Goal: Task Accomplishment & Management: Manage account settings

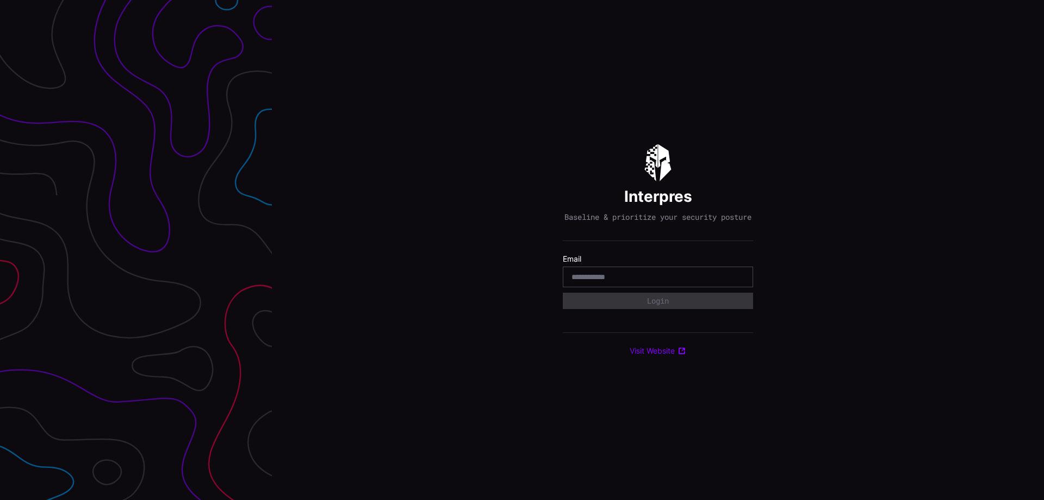
click at [639, 282] on input "email" at bounding box center [658, 277] width 173 height 10
type input "**********"
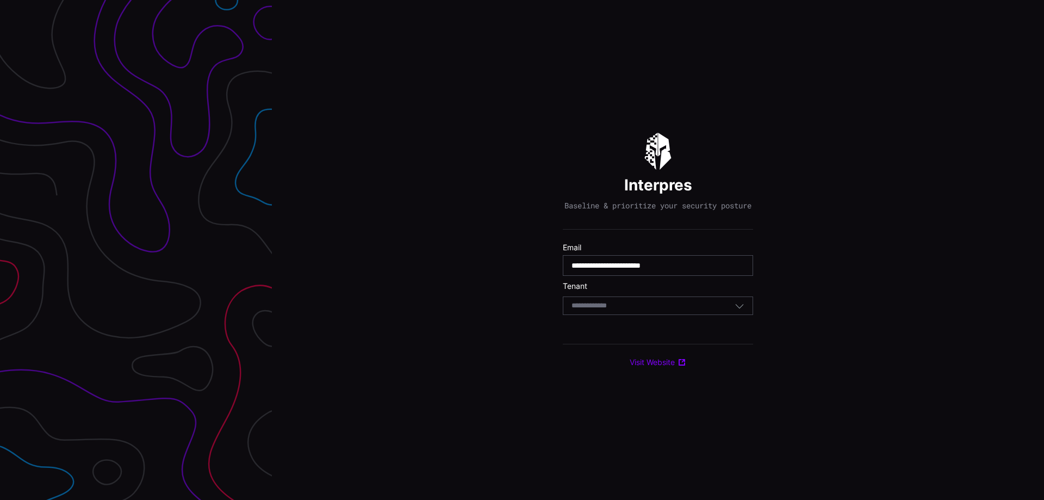
click at [634, 311] on div "Select Tenant" at bounding box center [653, 306] width 163 height 10
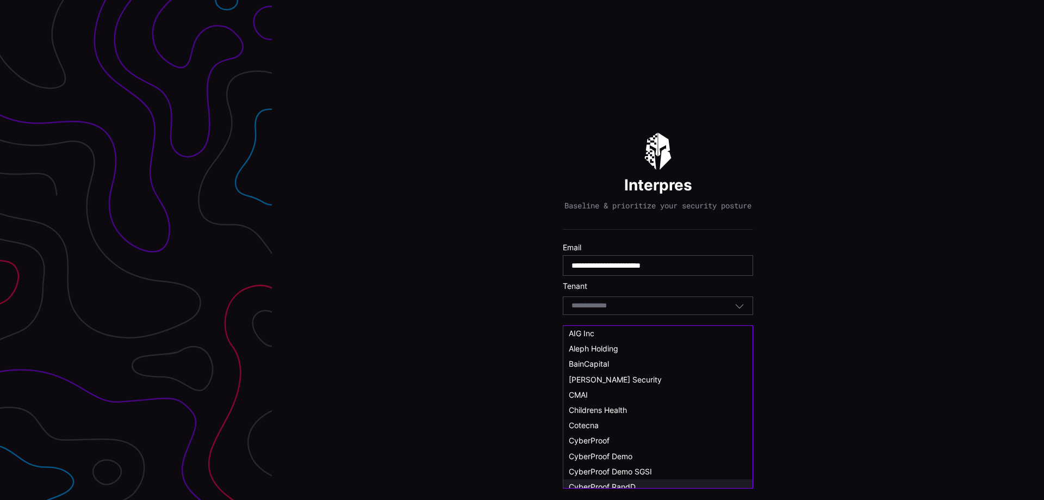
scroll to position [55, 0]
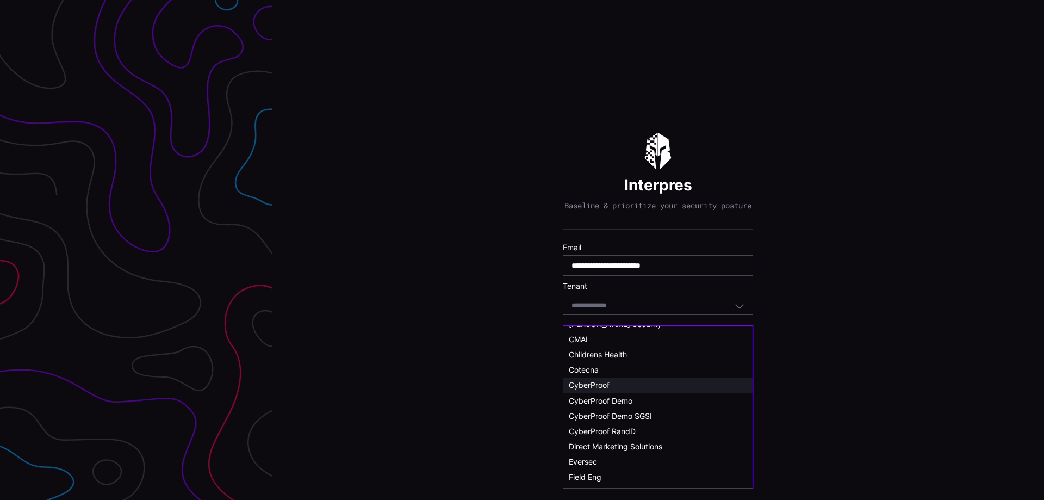
click at [596, 386] on span "CyberProof" at bounding box center [589, 384] width 41 height 9
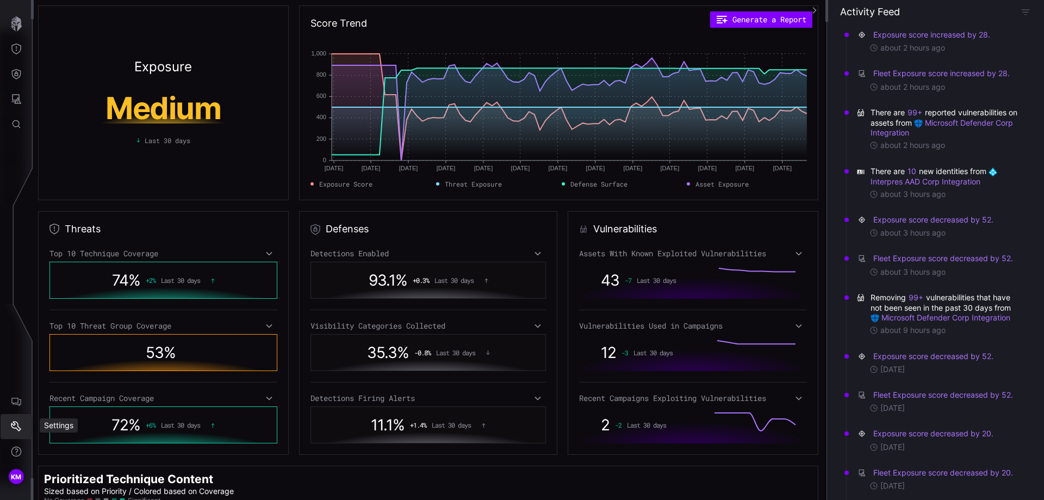
click at [17, 427] on icon "Settings" at bounding box center [16, 426] width 11 height 11
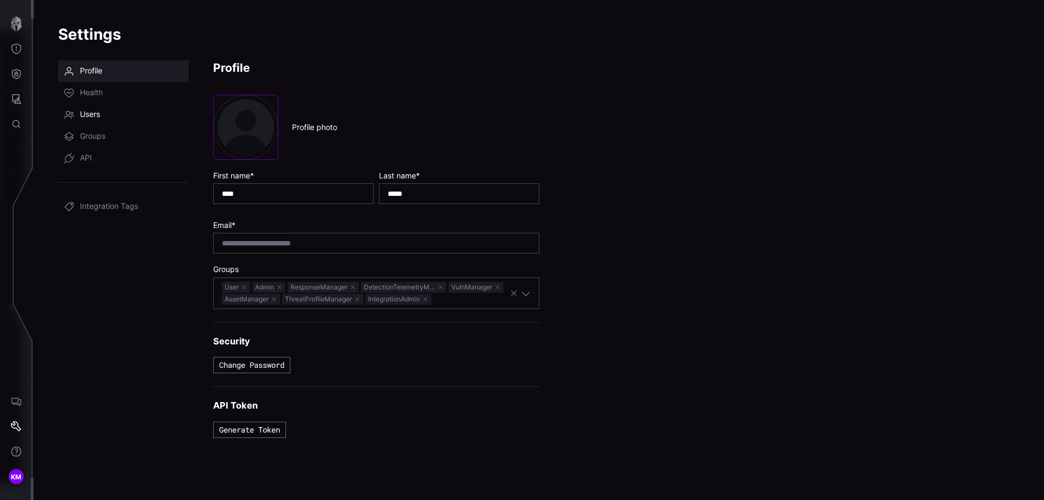
click at [98, 114] on span "Users" at bounding box center [90, 114] width 20 height 11
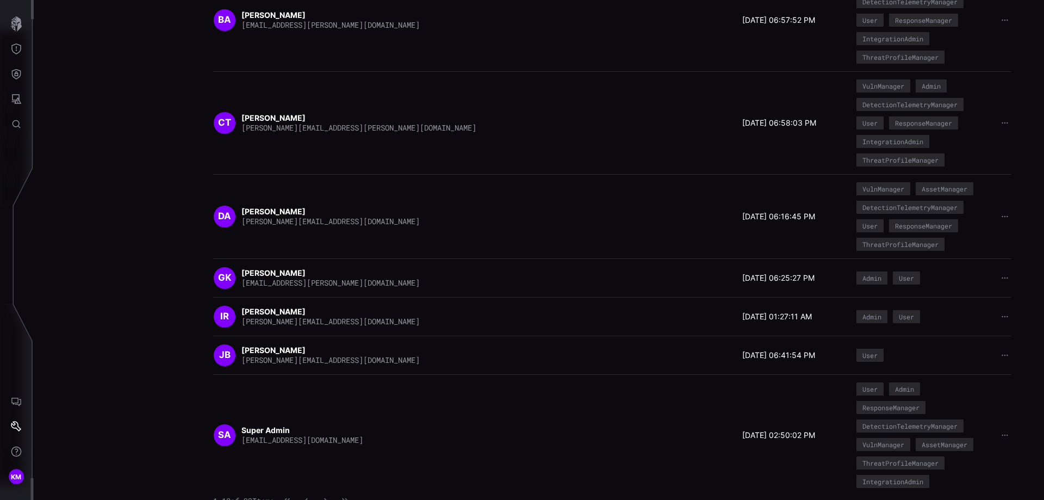
scroll to position [339, 0]
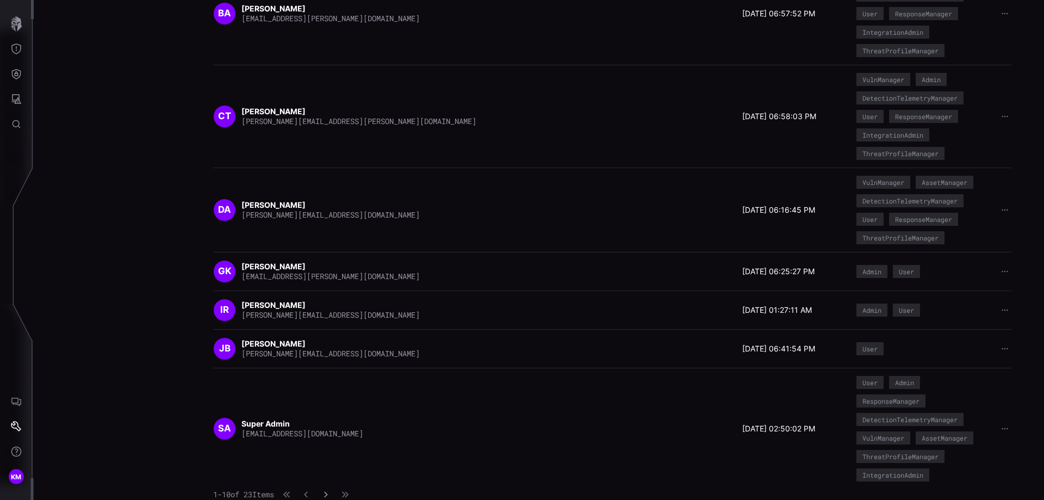
click at [330, 495] on icon "button" at bounding box center [326, 495] width 8 height 8
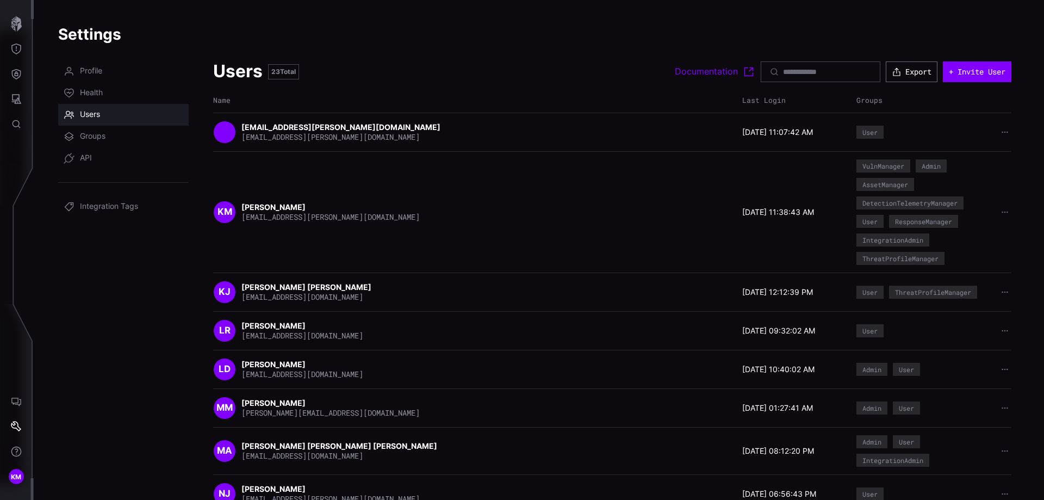
scroll to position [110, 0]
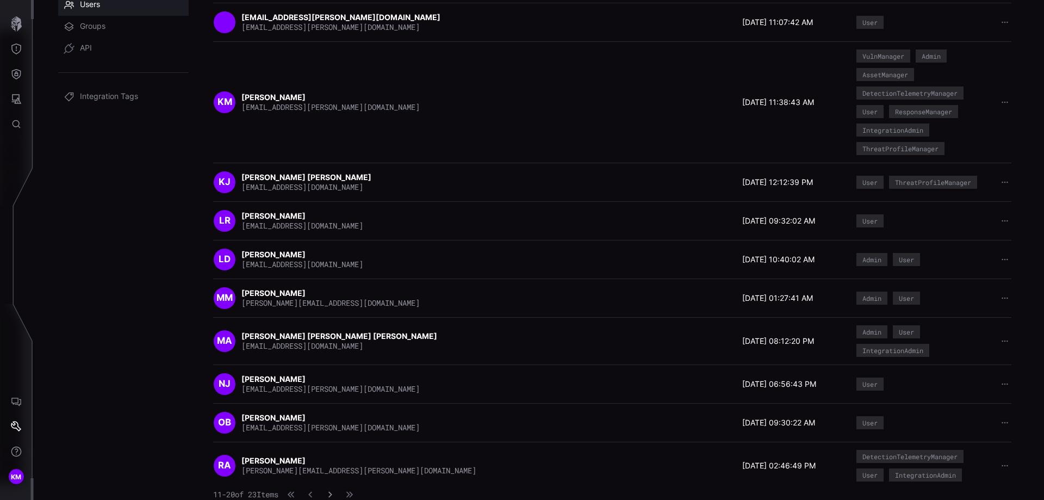
click at [334, 498] on icon "button" at bounding box center [330, 495] width 8 height 8
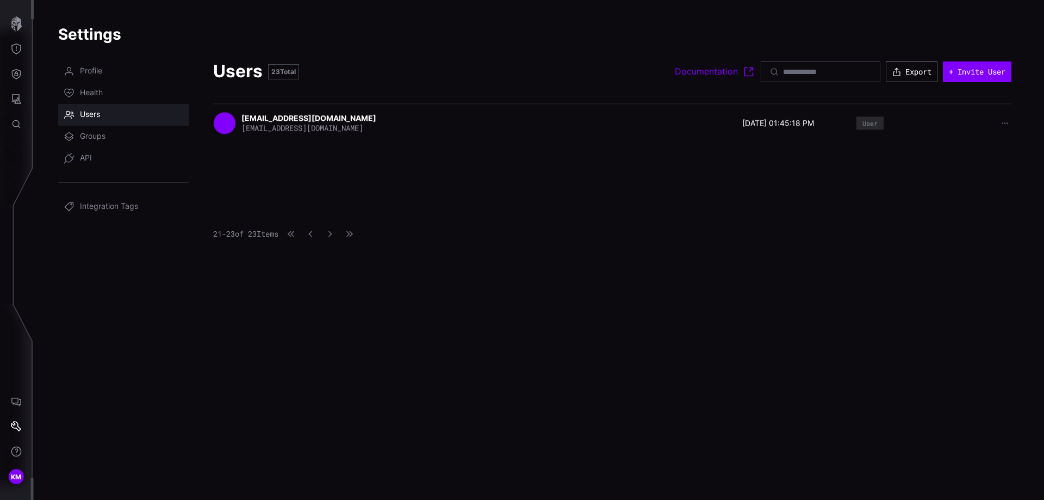
scroll to position [0, 0]
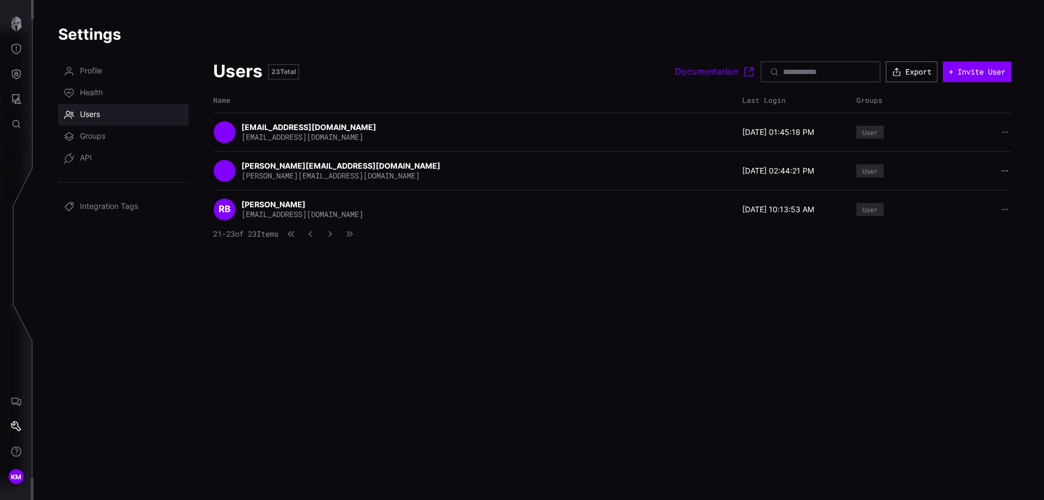
click at [1007, 171] on icon "button" at bounding box center [1005, 171] width 8 height 8
click at [963, 240] on div "Delete user" at bounding box center [971, 240] width 65 height 10
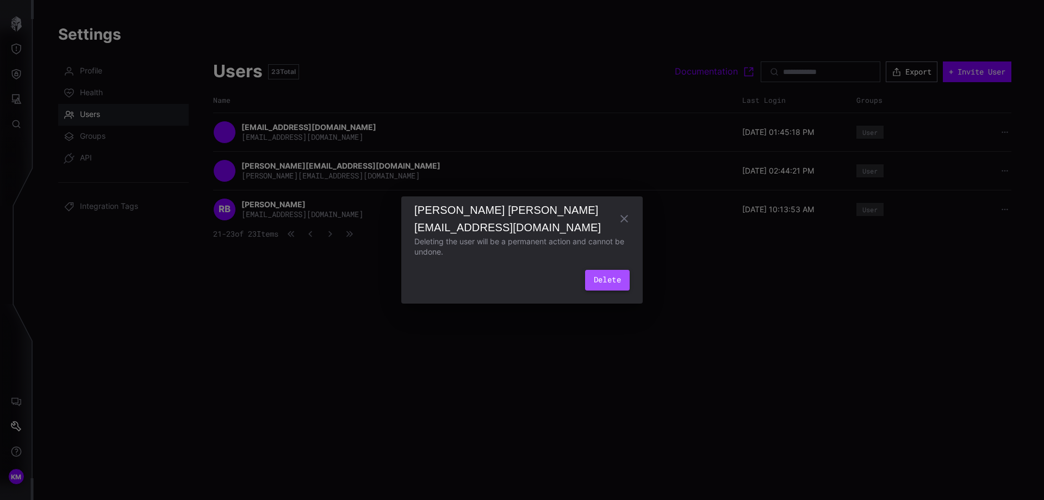
click at [607, 280] on button "Delete" at bounding box center [607, 280] width 45 height 21
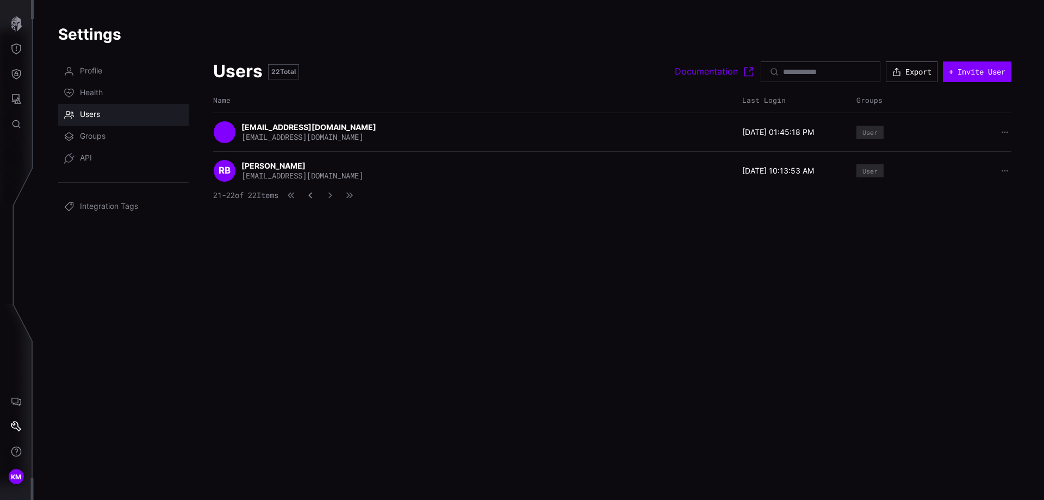
click at [314, 197] on icon "button" at bounding box center [311, 195] width 8 height 8
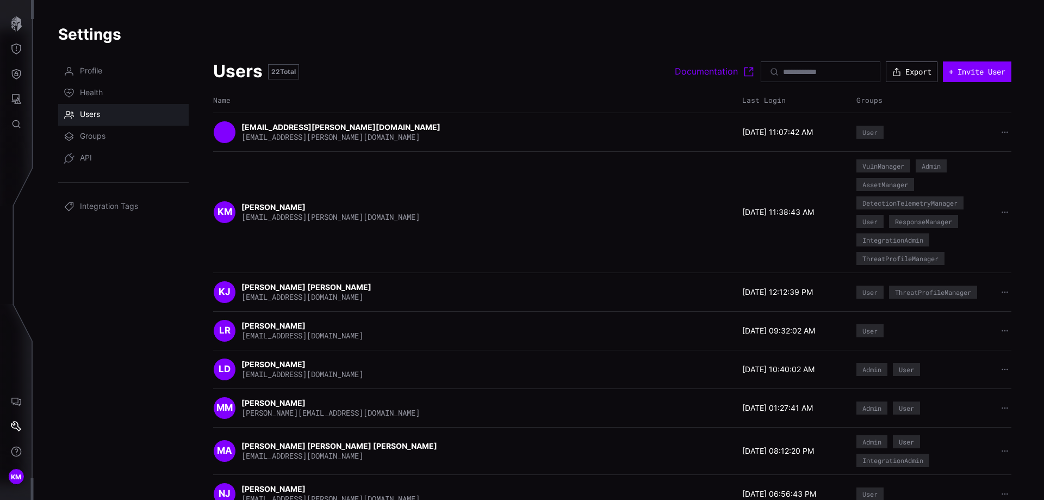
scroll to position [110, 0]
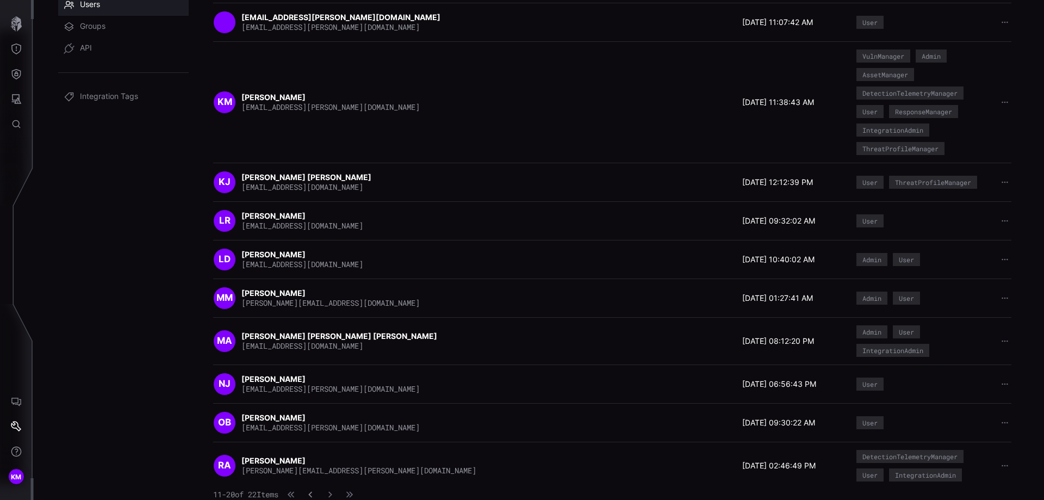
click at [314, 498] on icon "button" at bounding box center [311, 495] width 8 height 8
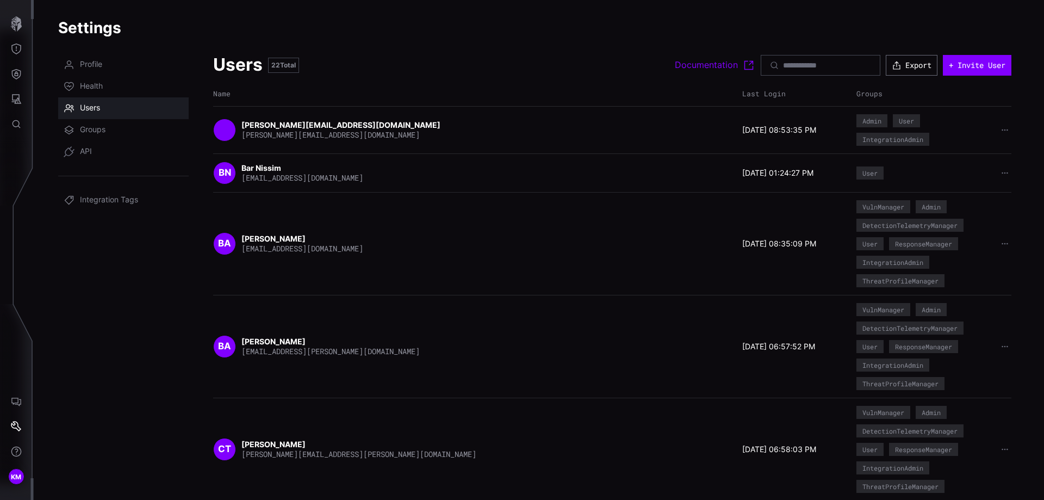
scroll to position [0, 0]
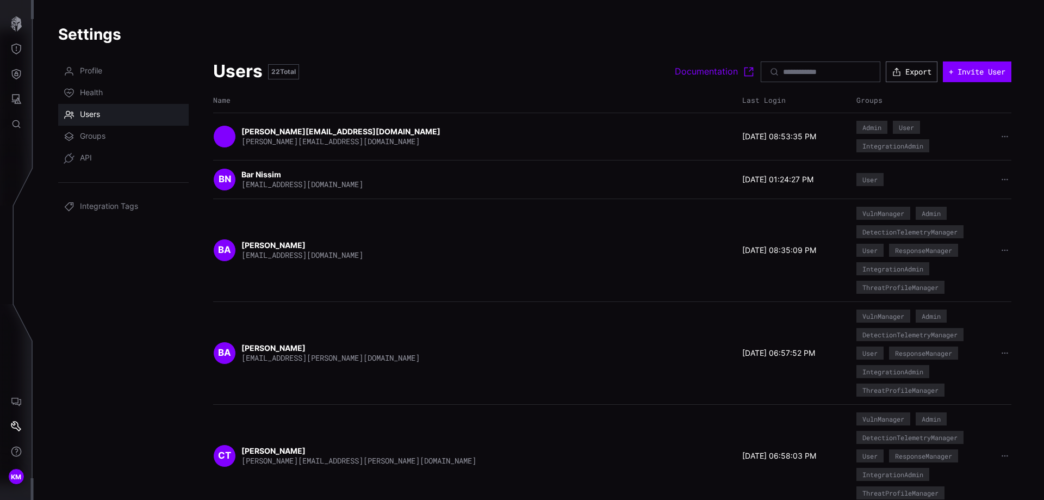
drag, startPoint x: 388, startPoint y: 259, endPoint x: 233, endPoint y: 252, distance: 155.2
click at [233, 252] on div "BA [PERSON_NAME] [EMAIL_ADDRESS][DOMAIN_NAME]" at bounding box center [475, 250] width 524 height 23
click at [965, 69] on button "+ Invite User" at bounding box center [977, 71] width 69 height 21
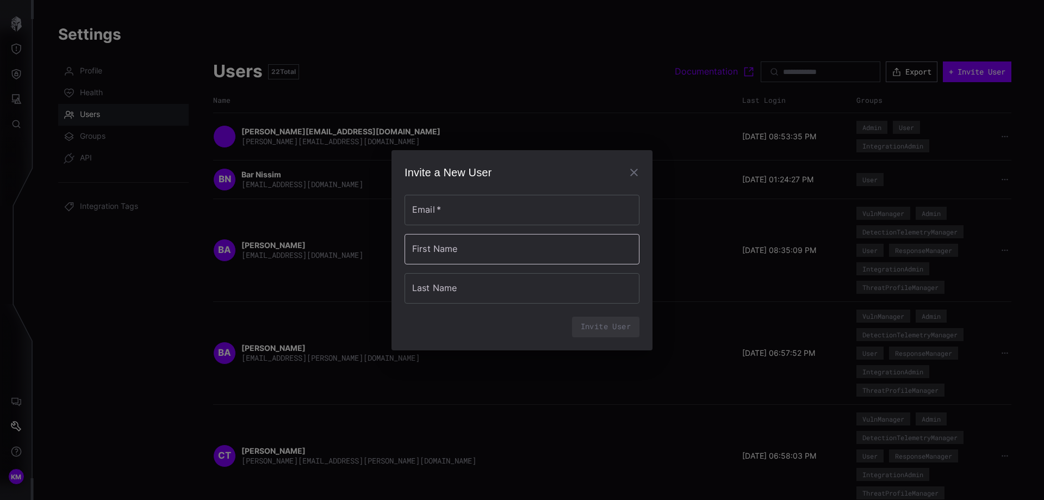
click at [443, 255] on input "First Name" at bounding box center [522, 249] width 235 height 30
click at [439, 213] on input "Email   *" at bounding box center [522, 210] width 235 height 30
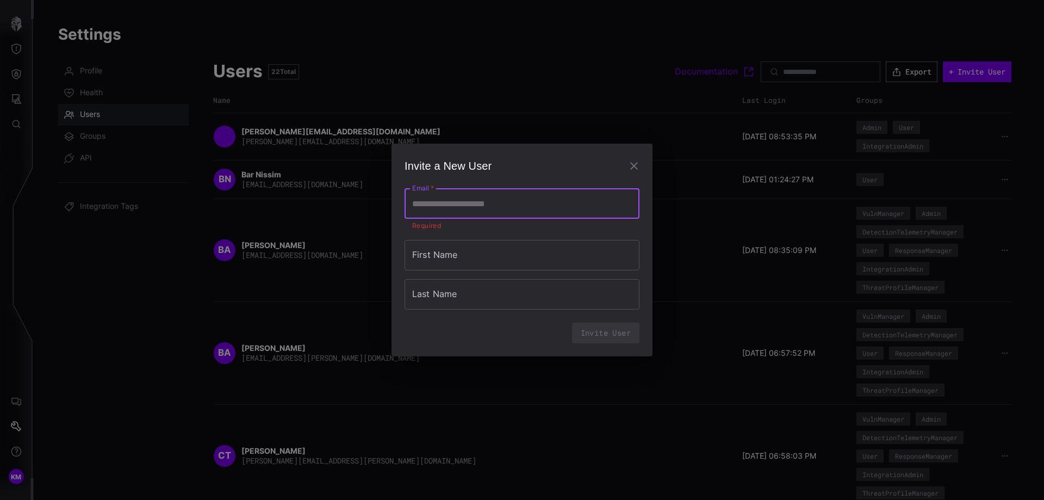
paste input "**********"
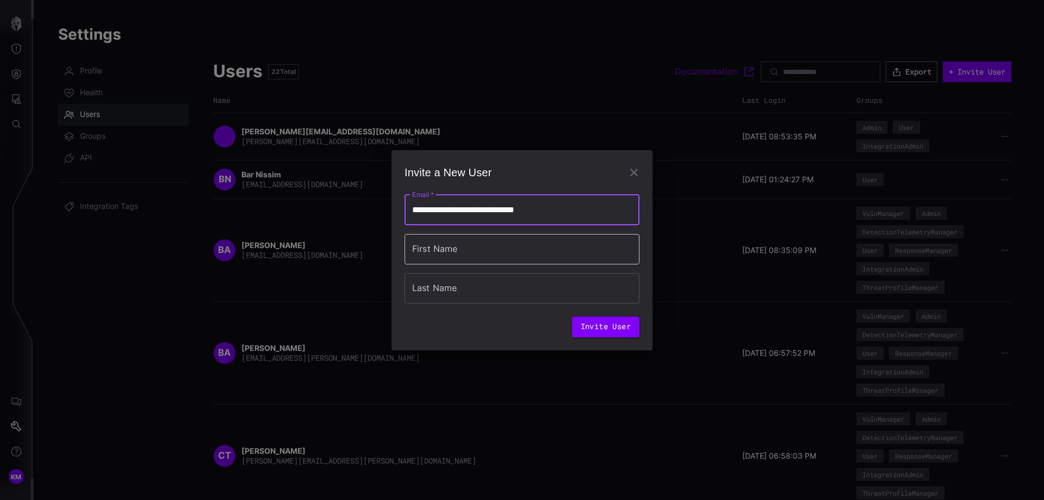
type input "**********"
click at [434, 259] on input "First Name" at bounding box center [522, 249] width 235 height 30
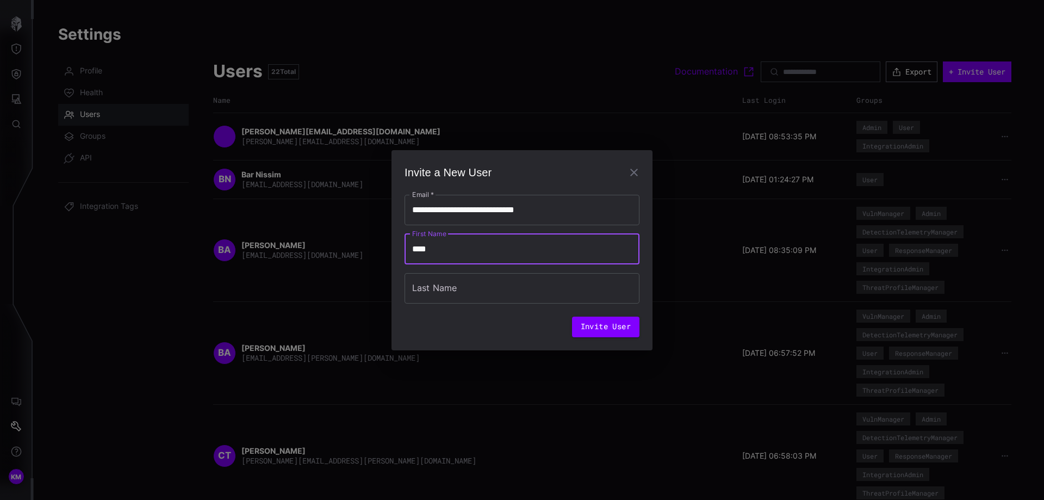
type input "****"
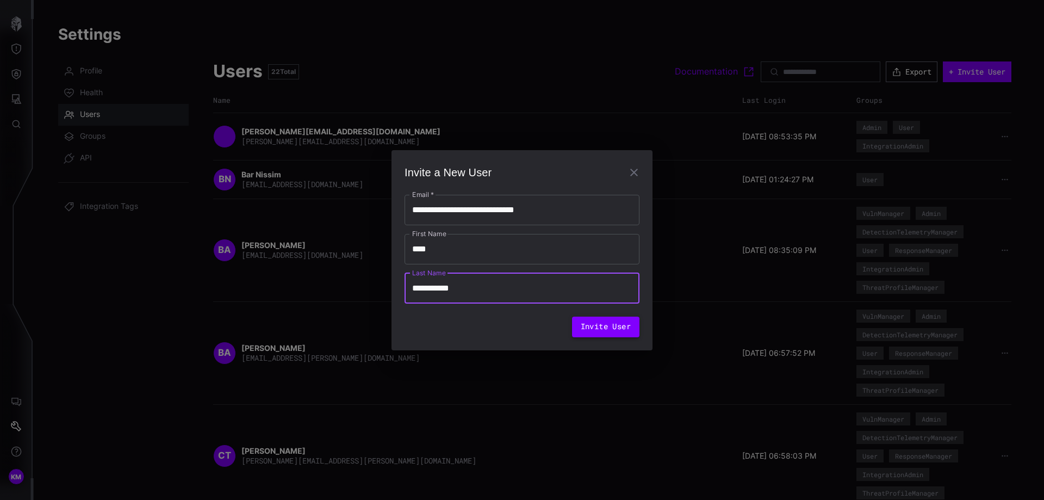
type input "**********"
click at [607, 329] on button "Invite User" at bounding box center [605, 327] width 67 height 21
